Goal: Ask a question: Seek information or help from site administrators or community

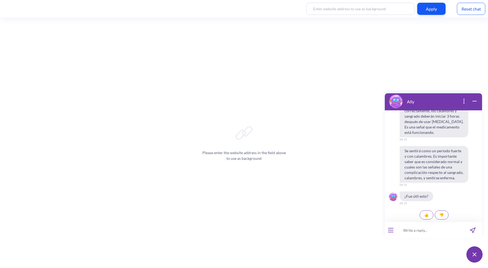
scroll to position [1067, 0]
click at [426, 233] on input at bounding box center [430, 230] width 67 height 16
type input "Voy a iniciar mi proceso de aborto ¿es necesario que esté acompañada o puedo ha…"
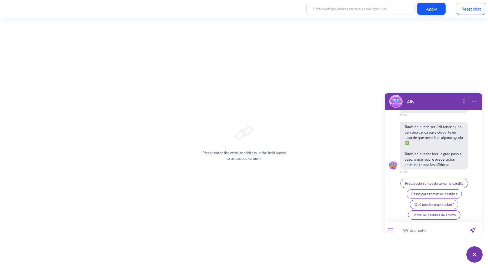
scroll to position [1266, 0]
click at [412, 229] on input at bounding box center [430, 230] width 67 height 16
click at [412, 230] on input "¿cómo me pueddo dar cuenta de que ya aborté?" at bounding box center [430, 230] width 67 height 16
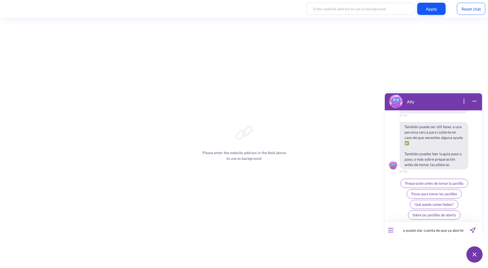
type input "¿cómo me puedo dar cuenta de que ya aborté?"
click at [464, 229] on button "send message" at bounding box center [473, 230] width 19 height 16
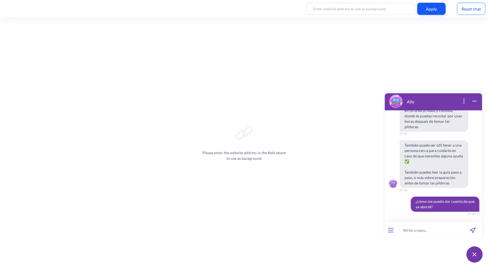
click at [443, 229] on input at bounding box center [430, 230] width 67 height 16
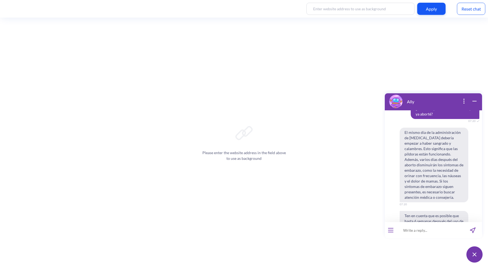
scroll to position [1330, 0]
click at [418, 232] on input at bounding box center [430, 230] width 67 height 16
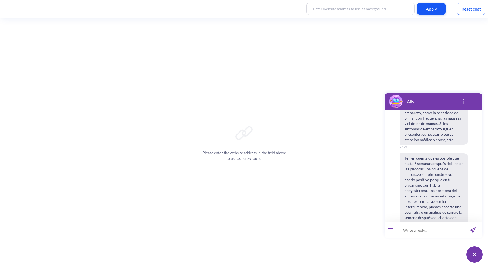
scroll to position [1438, 0]
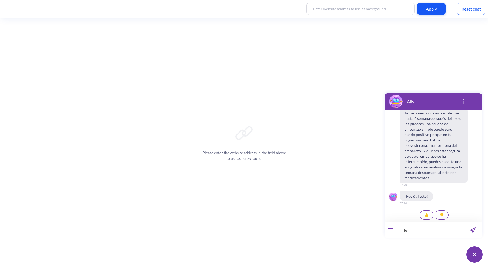
type input "T"
type input "No he tenido ningún síntoma desde que tomé las pastillas, ¿cuándo puedo volver …"
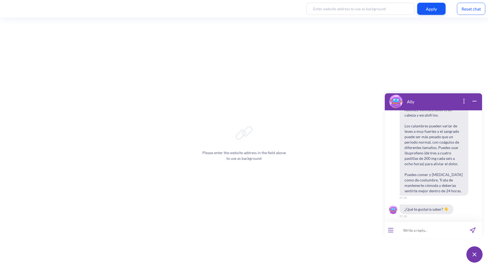
scroll to position [1649, 0]
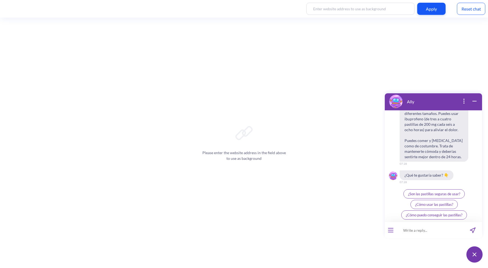
click at [423, 232] on input at bounding box center [430, 230] width 67 height 16
type input "Soy hipertensa, ¿puedo abortar con pastillas o debo ir a un hospital?"
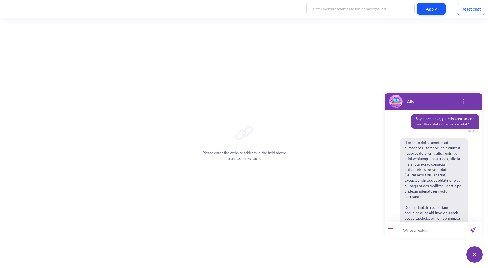
scroll to position [1724, 0]
click at [418, 228] on input at bounding box center [430, 230] width 67 height 16
type input "Tuve un aborto [DATE] aproximadamente ¿puedo volver a hacerlo? ¿es peligroso?"
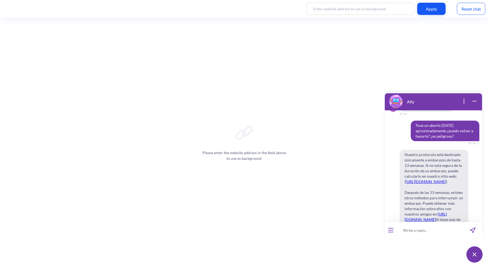
scroll to position [2018, 0]
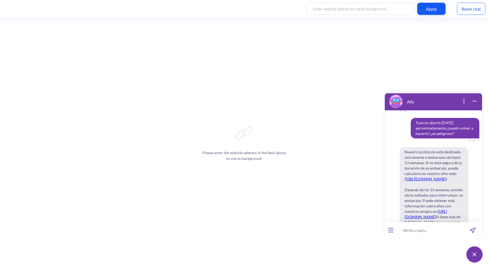
click at [407, 229] on input at bounding box center [430, 230] width 67 height 16
type input "¿puedo abortar si tengo [MEDICAL_DATA]?"
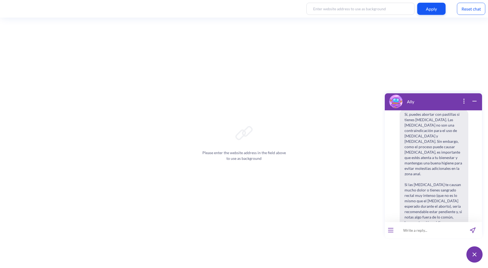
scroll to position [2245, 0]
click at [405, 230] on input at bounding box center [430, 230] width 67 height 16
type input "Tengo [MEDICAL_DATA] y [MEDICAL_DATA] ¿es seguro que voy a abortar o puede fall…"
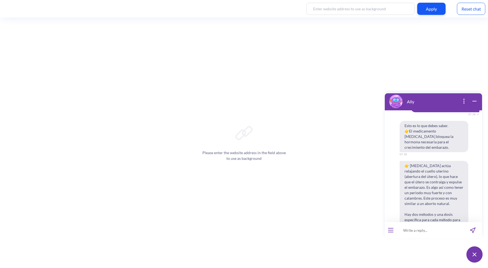
scroll to position [2448, 0]
click at [426, 229] on input at bounding box center [430, 230] width 67 height 16
type input "h"
click at [445, 232] on input "Ya pasaron 50 horas desde que tomé la mifeproistona pero olvidé tomar el" at bounding box center [430, 230] width 67 height 16
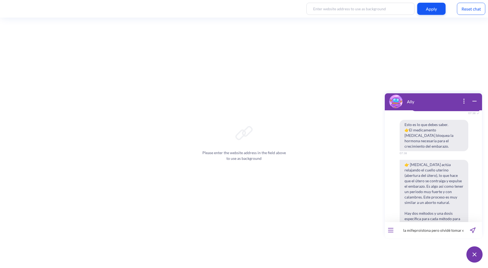
click at [445, 232] on input "Ya pasaron 50 horas desde que tomé la mifeproistona pero olvidé tomar el" at bounding box center [430, 230] width 67 height 16
click at [444, 232] on input "me tomé la fimefristona pero" at bounding box center [430, 230] width 67 height 16
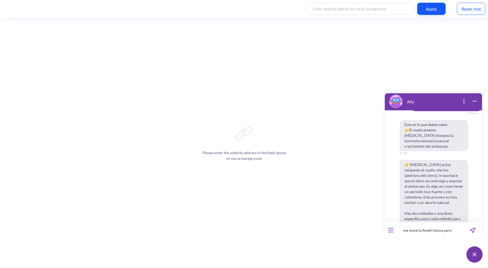
click at [444, 232] on input "me tomé la fimefristona pero" at bounding box center [430, 230] width 67 height 16
type input "Me tomé la [MEDICAL_DATA] pero ya no quiero abortar, ¿eso puede afectar mi emba…"
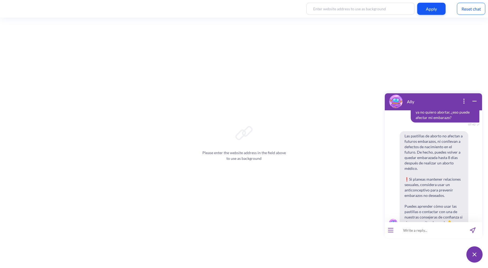
scroll to position [2591, 0]
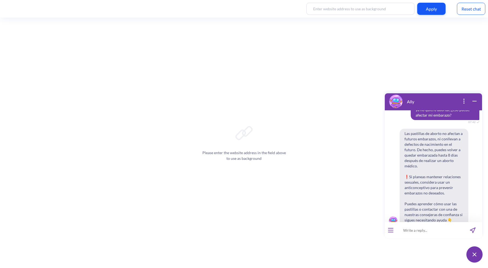
click at [402, 231] on input at bounding box center [430, 230] width 67 height 16
type input "Si tengo 12 semanas de embarazo ¿el bebé ya está formado?"
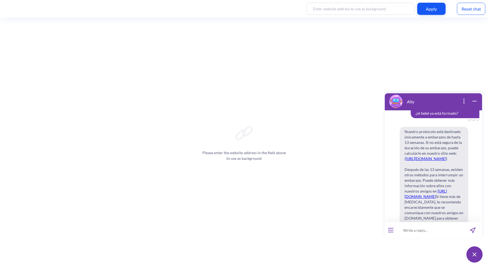
scroll to position [2722, 0]
click at [411, 232] on input at bounding box center [430, 230] width 67 height 16
type input "t"
drag, startPoint x: 426, startPoint y: 231, endPoint x: 441, endPoint y: 254, distance: 28.0
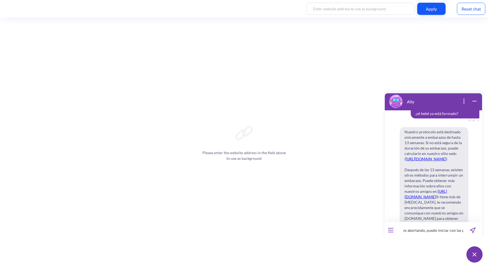
click at [426, 231] on input "No quiero que nadie sepa que estoy abortando, puedo iniciar con las patillas en…" at bounding box center [430, 230] width 67 height 16
type input "No quiero que nadie sepa que estoy abortando, ¿puedo iniciar con las patillas e…"
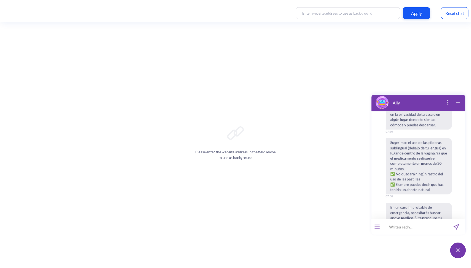
scroll to position [2942, 0]
